Goal: Obtain resource: Obtain resource

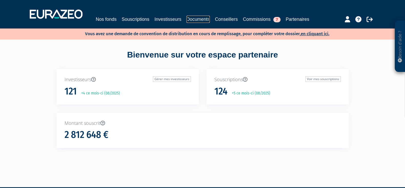
click at [195, 21] on link "Documents" at bounding box center [198, 19] width 23 height 7
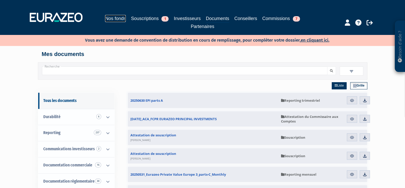
click at [120, 18] on link "Nos fonds" at bounding box center [115, 18] width 21 height 7
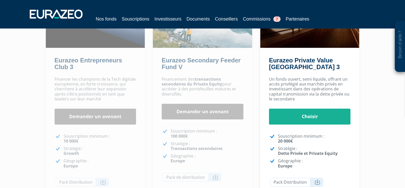
scroll to position [78, 0]
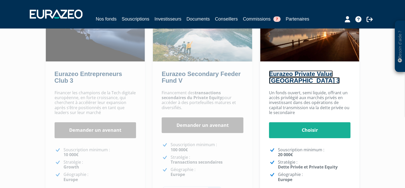
click at [294, 84] on link "Eurazeo Private Value [GEOGRAPHIC_DATA] 3" at bounding box center [304, 77] width 71 height 14
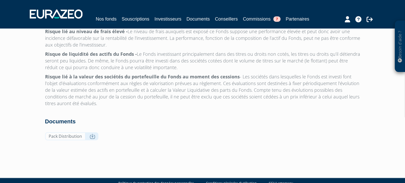
scroll to position [1679, 0]
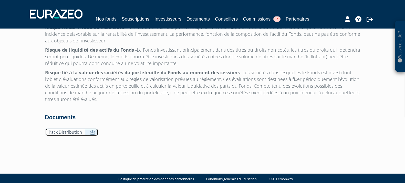
click at [79, 128] on link "Pack Distribution" at bounding box center [71, 132] width 53 height 8
click at [77, 128] on link "Pack Distribution" at bounding box center [71, 132] width 53 height 8
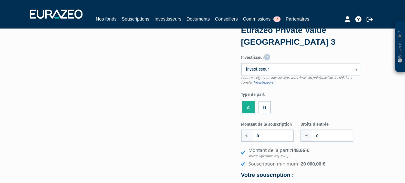
scroll to position [0, 0]
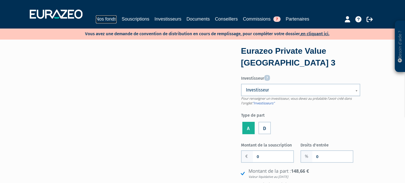
click at [111, 19] on link "Nos fonds" at bounding box center [106, 19] width 21 height 8
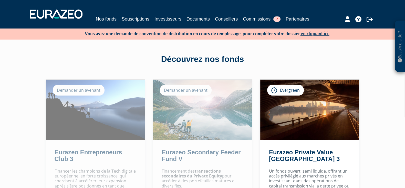
click at [299, 92] on div "Evergreen" at bounding box center [285, 90] width 37 height 11
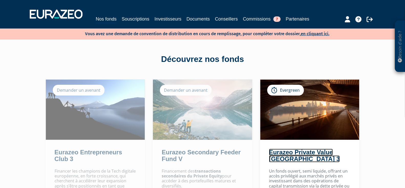
click at [303, 154] on link "Eurazeo Private Value [GEOGRAPHIC_DATA] 3" at bounding box center [304, 155] width 71 height 14
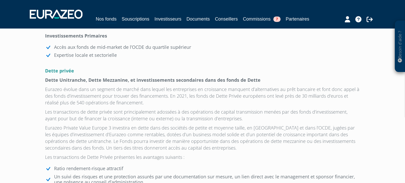
scroll to position [609, 0]
